Goal: Information Seeking & Learning: Learn about a topic

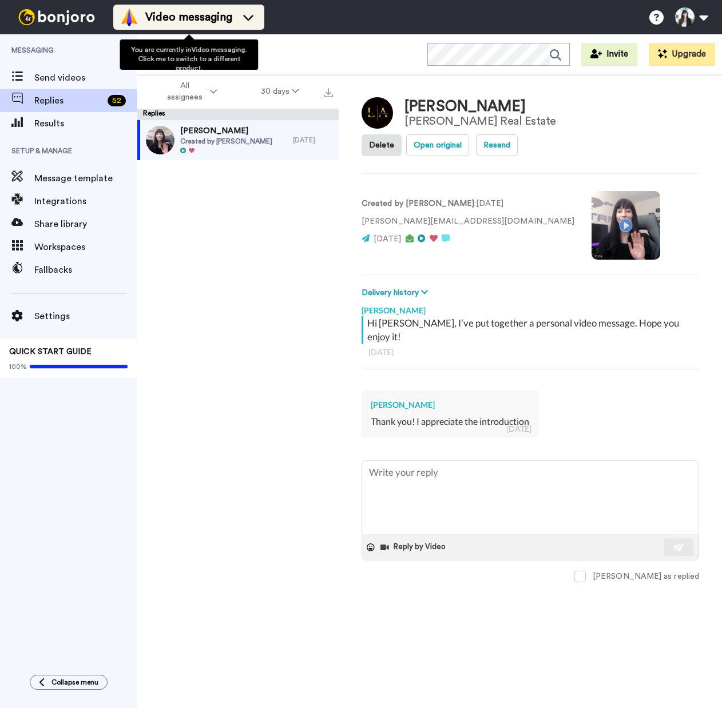
click at [238, 7] on li "Video messaging" at bounding box center [188, 17] width 151 height 25
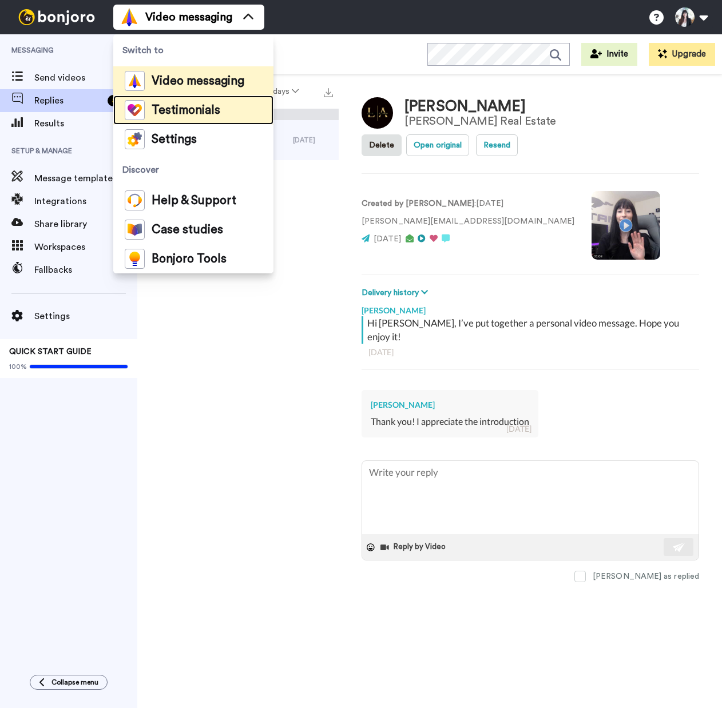
click at [187, 121] on li "Testimonials" at bounding box center [193, 110] width 160 height 29
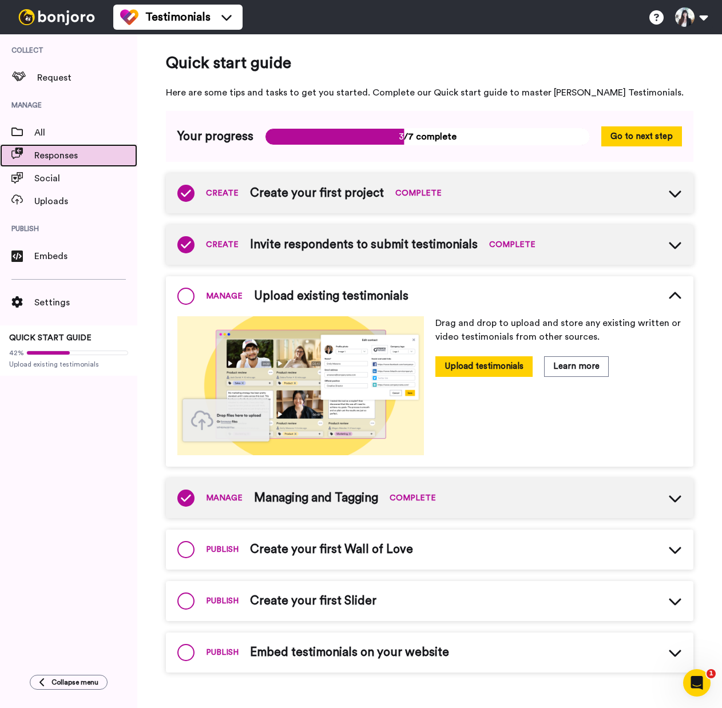
click at [77, 154] on span "Responses" at bounding box center [85, 156] width 103 height 14
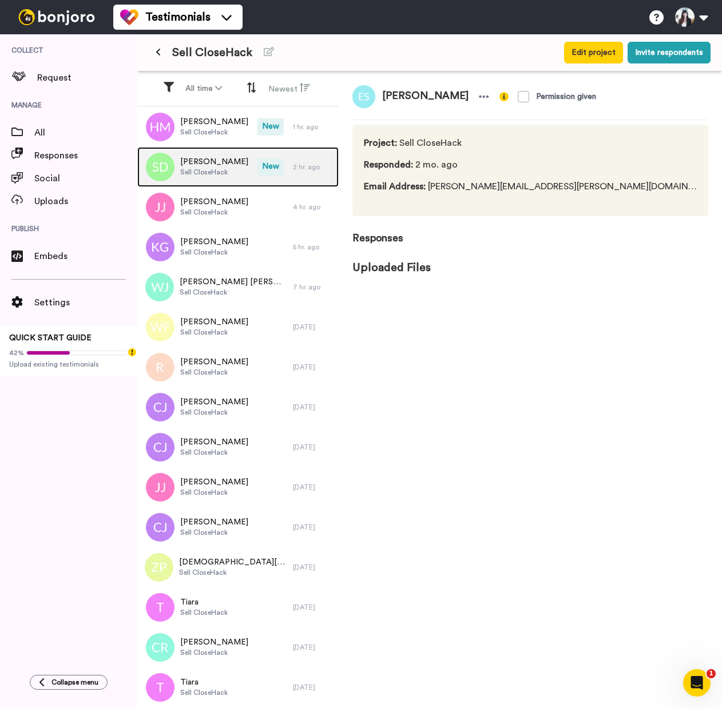
click at [226, 170] on span "Sell CloseHack" at bounding box center [214, 172] width 68 height 9
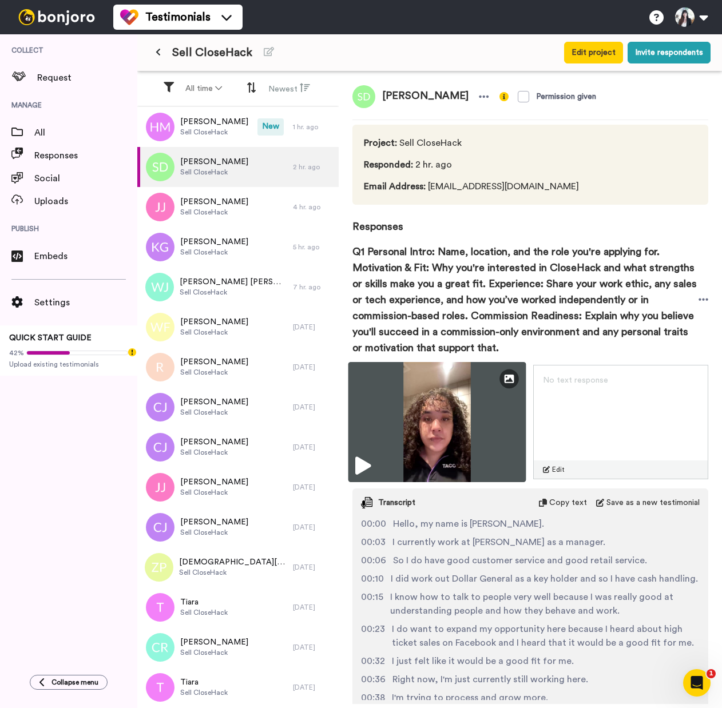
click at [364, 476] on img at bounding box center [436, 422] width 177 height 120
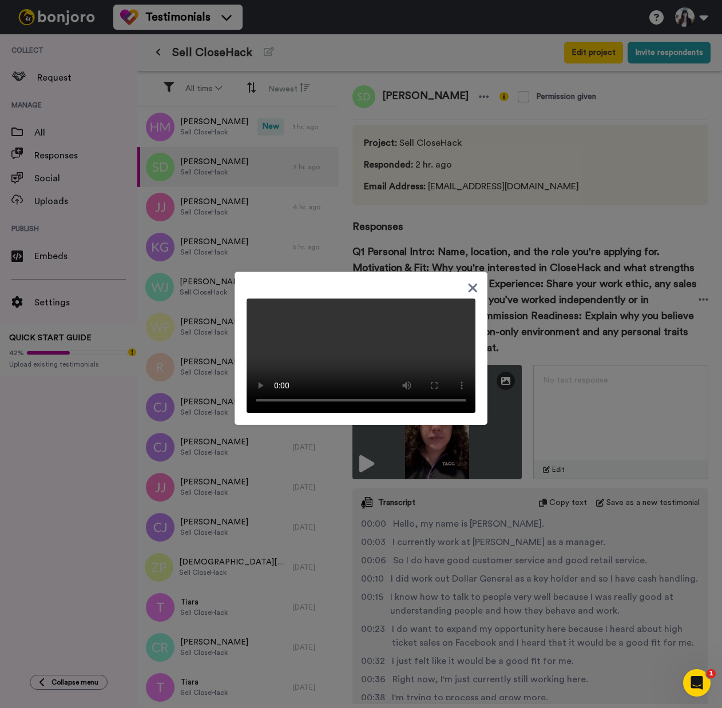
click at [469, 284] on icon at bounding box center [473, 288] width 9 height 9
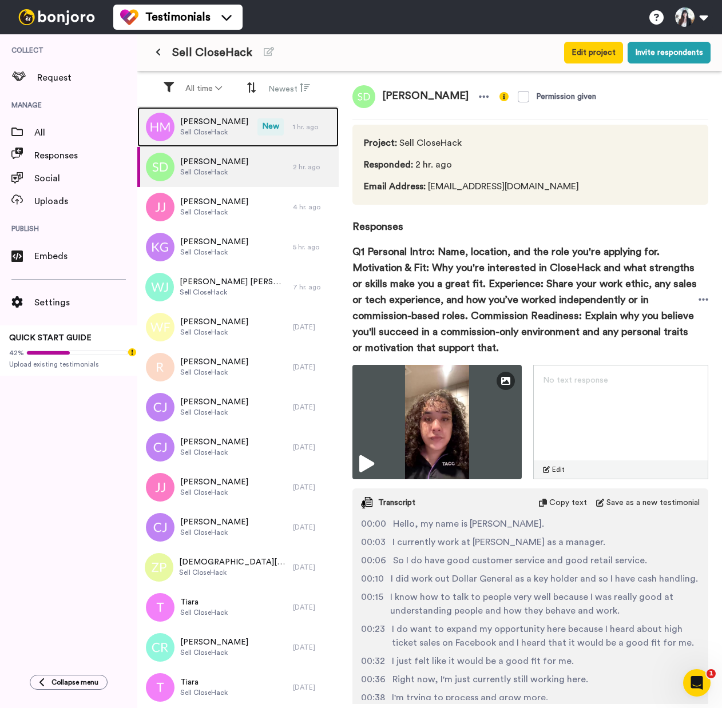
click at [157, 129] on img at bounding box center [160, 127] width 29 height 29
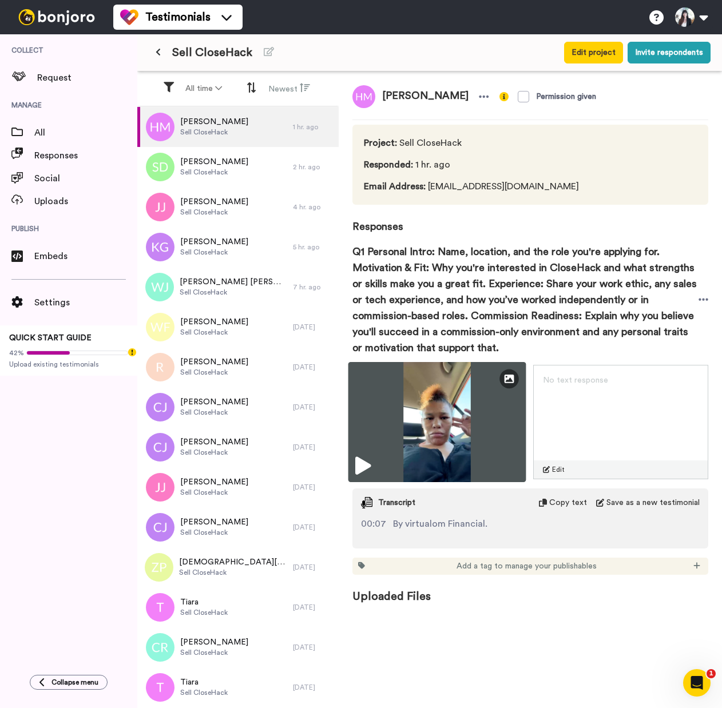
click at [366, 470] on icon at bounding box center [362, 466] width 15 height 18
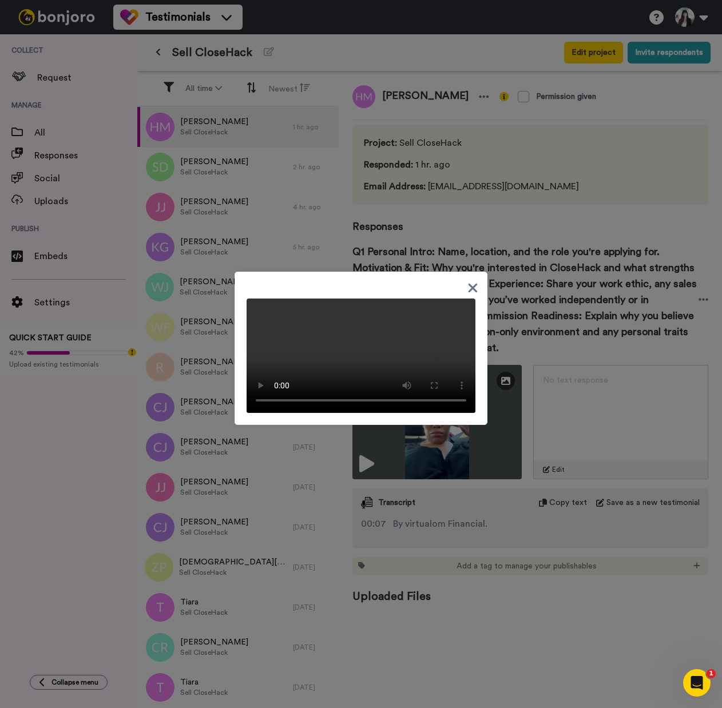
click at [50, 457] on div at bounding box center [361, 354] width 722 height 708
